Goal: Task Accomplishment & Management: Manage account settings

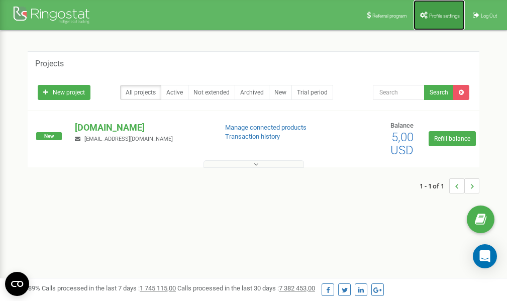
click at [443, 13] on span "Profile settings" at bounding box center [444, 16] width 31 height 6
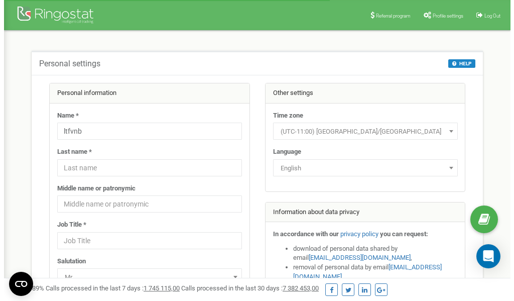
scroll to position [50, 0]
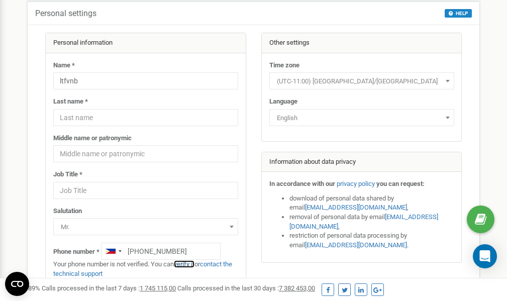
click at [189, 265] on link "verify it" at bounding box center [184, 264] width 21 height 8
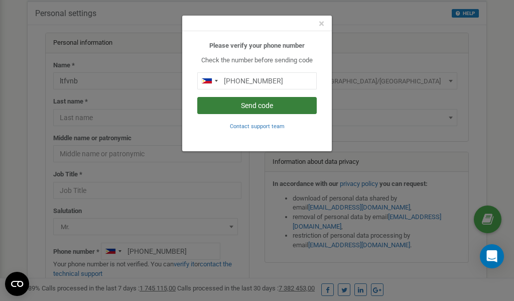
click at [239, 103] on button "Send code" at bounding box center [257, 105] width 120 height 17
